Goal: Check status: Check status

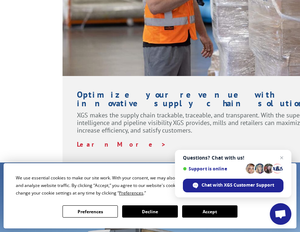
scroll to position [1043, 0]
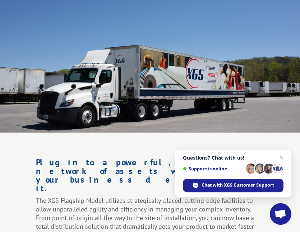
click at [281, 157] on span "Open chat" at bounding box center [282, 157] width 9 height 9
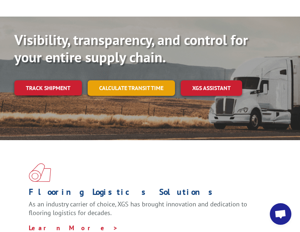
scroll to position [0, 0]
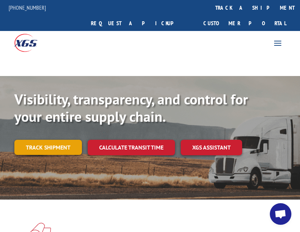
click at [64, 139] on link "Track shipment" at bounding box center [48, 146] width 68 height 15
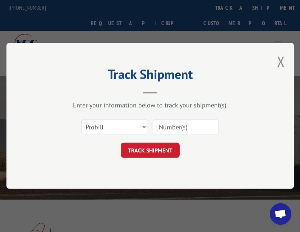
click at [179, 126] on input at bounding box center [186, 126] width 66 height 15
type input "102091"
click button "TRACK SHIPMENT" at bounding box center [150, 150] width 59 height 15
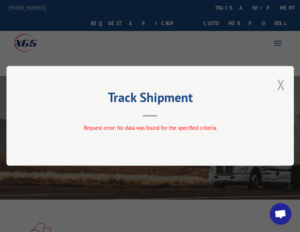
click at [281, 82] on button "Close modal" at bounding box center [281, 84] width 8 height 19
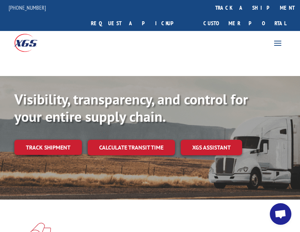
click at [36, 142] on div "Visibility, transparency, and control for your entire supply chain. Track shipm…" at bounding box center [149, 129] width 271 height 79
click at [37, 139] on link "Track shipment" at bounding box center [48, 146] width 68 height 15
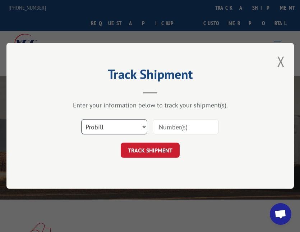
click at [119, 122] on select "Select category... Probill BOL PO" at bounding box center [114, 126] width 66 height 15
select select "bol"
click at [81, 119] on select "Select category... Probill BOL PO" at bounding box center [114, 126] width 66 height 15
click at [170, 129] on input at bounding box center [186, 126] width 66 height 15
type input "102091"
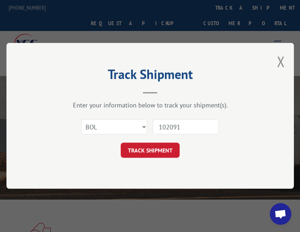
click button "TRACK SHIPMENT" at bounding box center [150, 150] width 59 height 15
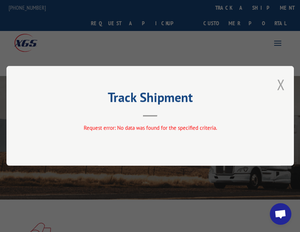
click at [285, 86] on button "Close modal" at bounding box center [281, 84] width 8 height 19
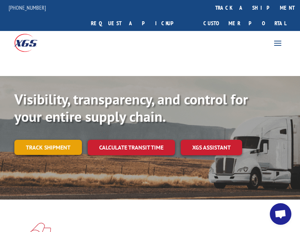
click at [56, 139] on link "Track shipment" at bounding box center [48, 146] width 68 height 15
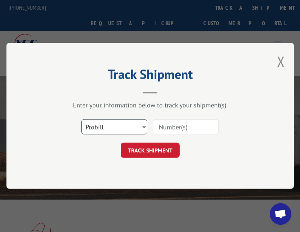
click at [134, 124] on select "Select category... Probill BOL PO" at bounding box center [114, 126] width 66 height 15
select select "po"
click at [81, 119] on select "Select category... Probill BOL PO" at bounding box center [114, 126] width 66 height 15
click at [162, 128] on input at bounding box center [186, 126] width 66 height 15
type input "102091"
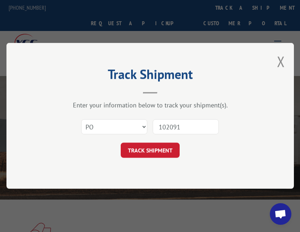
click button "TRACK SHIPMENT" at bounding box center [150, 150] width 59 height 15
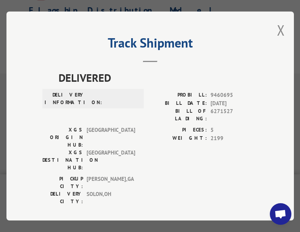
scroll to position [216, 0]
click at [280, 23] on button "Close modal" at bounding box center [281, 29] width 8 height 19
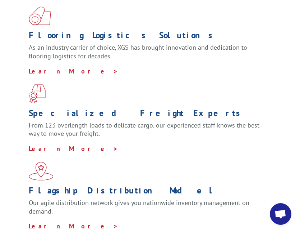
scroll to position [16, 0]
